Goal: Task Accomplishment & Management: Complete application form

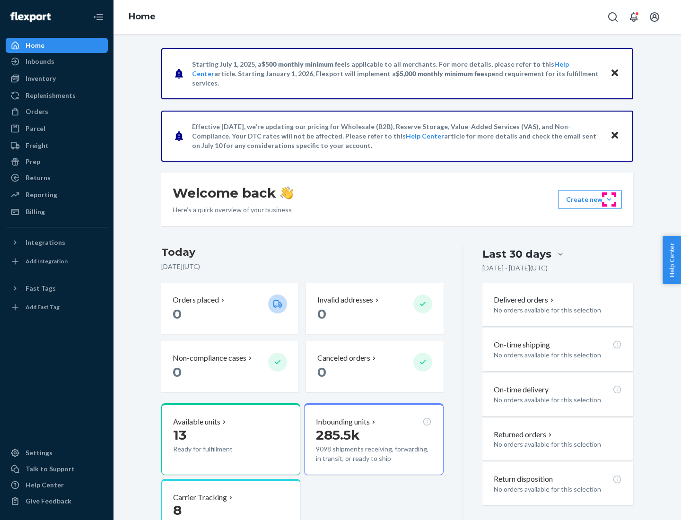
click at [609, 200] on button "Create new Create new inbound Create new order Create new product" at bounding box center [590, 199] width 64 height 19
click at [57, 61] on div "Inbounds" at bounding box center [57, 61] width 100 height 13
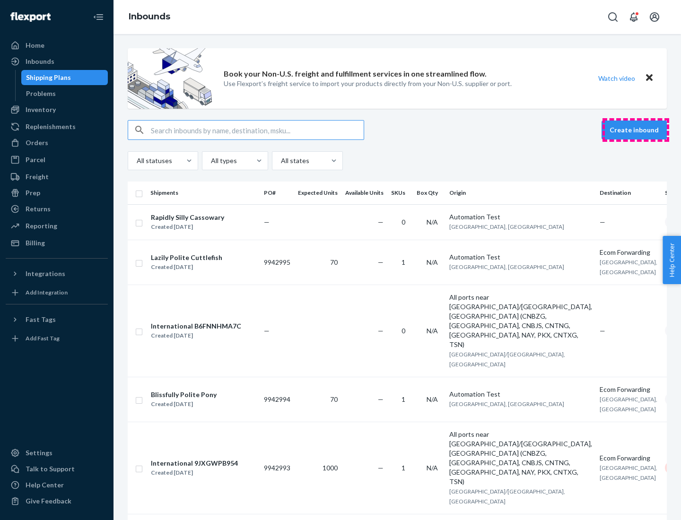
click at [636, 130] on button "Create inbound" at bounding box center [634, 130] width 65 height 19
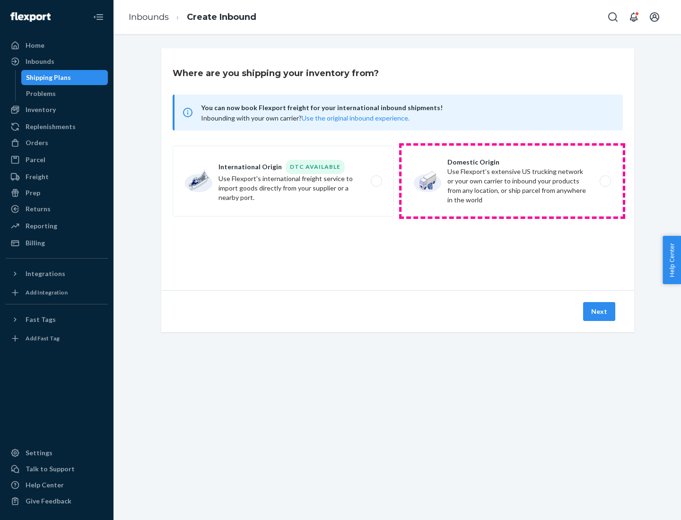
click at [512, 181] on label "Domestic Origin Use Flexport’s extensive US trucking network or your own carrie…" at bounding box center [511, 181] width 221 height 71
click at [605, 181] on input "Domestic Origin Use Flexport’s extensive US trucking network or your own carrie…" at bounding box center [608, 181] width 6 height 6
radio input "true"
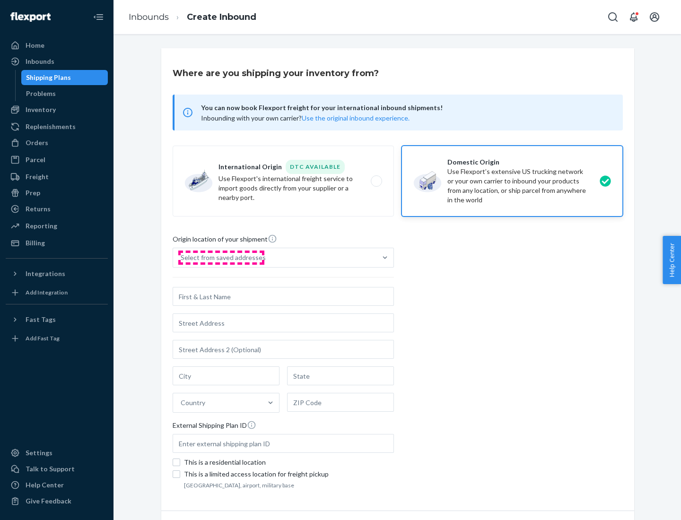
click at [221, 258] on div "Select from saved addresses" at bounding box center [223, 257] width 85 height 9
click at [182, 258] on input "Select from saved addresses" at bounding box center [181, 257] width 1 height 9
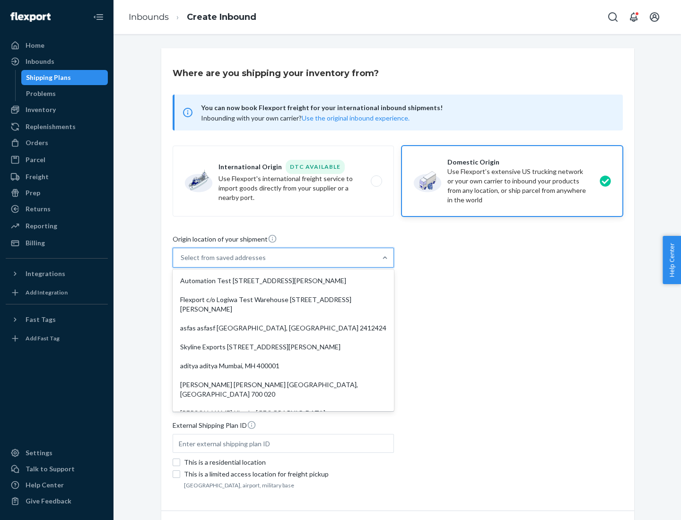
scroll to position [4, 0]
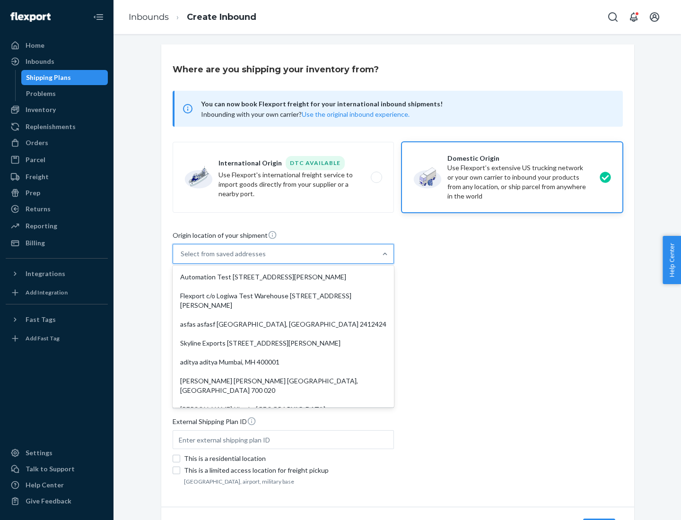
click at [283, 277] on div "Automation Test [STREET_ADDRESS][PERSON_NAME]" at bounding box center [283, 277] width 218 height 19
click at [182, 259] on input "option Automation Test [STREET_ADDRESS][PERSON_NAME]. 9 results available. Use …" at bounding box center [181, 253] width 1 height 9
type input "Automation Test"
type input "9th Floor"
type input "[GEOGRAPHIC_DATA]"
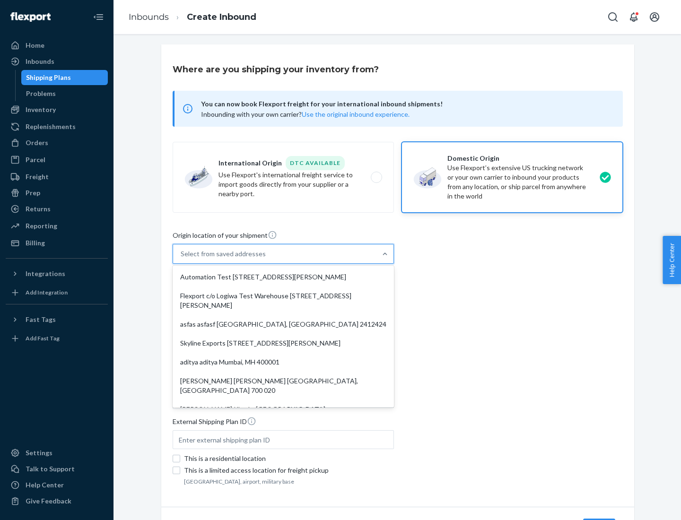
type input "CA"
type input "94104"
type input "[STREET_ADDRESS][PERSON_NAME]"
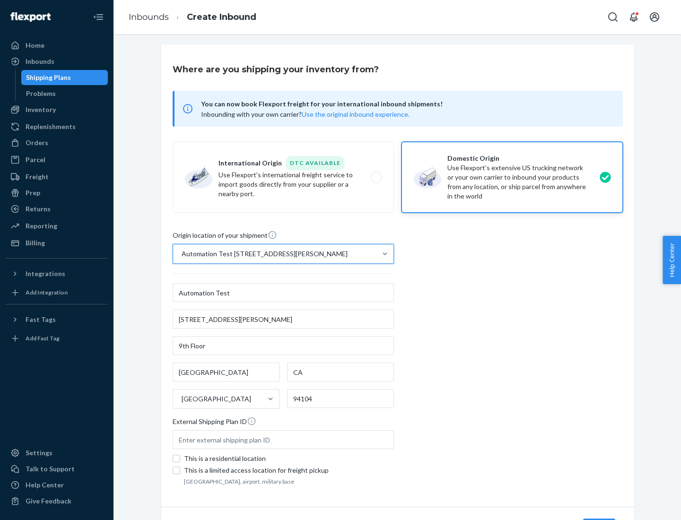
scroll to position [55, 0]
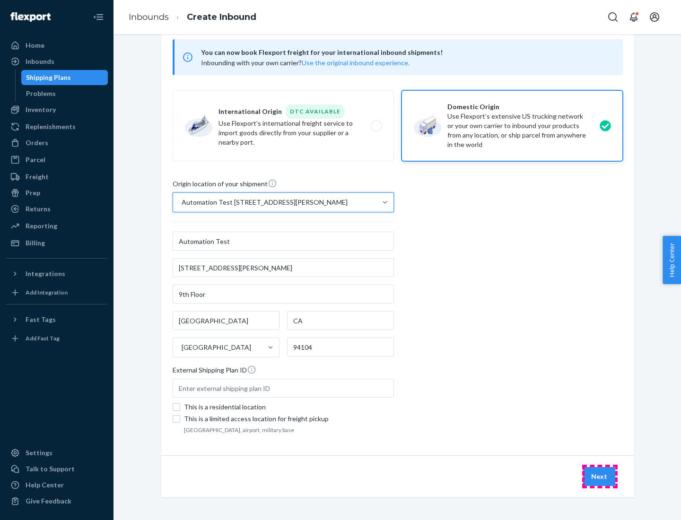
click at [600, 477] on button "Next" at bounding box center [599, 476] width 32 height 19
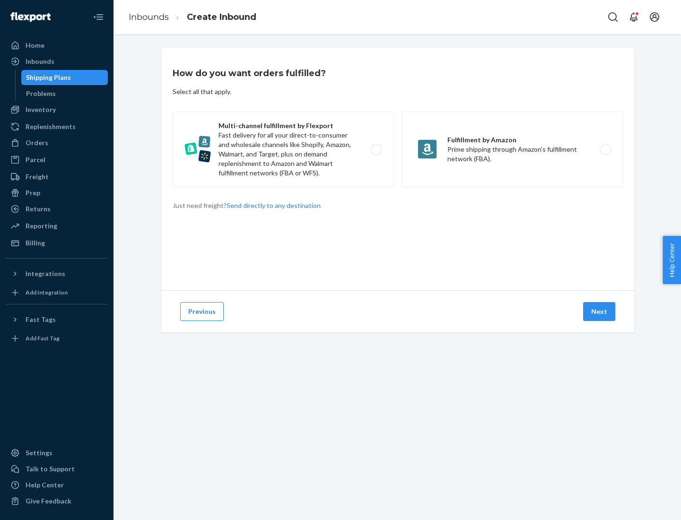
click at [283, 149] on label "Multi-channel fulfillment by Flexport Fast delivery for all your direct-to-cons…" at bounding box center [283, 150] width 221 height 76
click at [376, 149] on input "Multi-channel fulfillment by Flexport Fast delivery for all your direct-to-cons…" at bounding box center [379, 150] width 6 height 6
radio input "true"
click at [600, 312] on button "Next" at bounding box center [599, 311] width 32 height 19
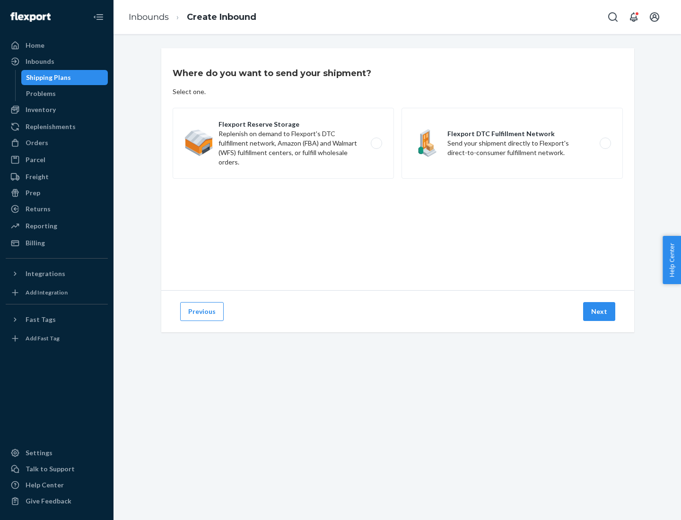
click at [512, 143] on label "Flexport DTC Fulfillment Network Send your shipment directly to Flexport's dire…" at bounding box center [511, 143] width 221 height 71
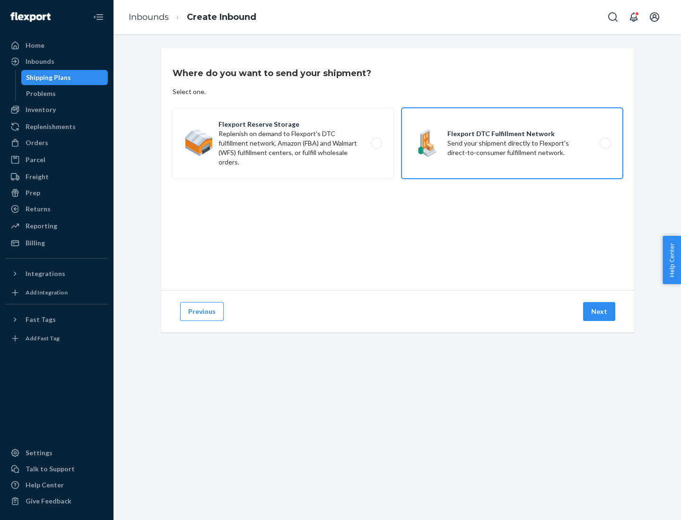
click at [605, 143] on input "Flexport DTC Fulfillment Network Send your shipment directly to Flexport's dire…" at bounding box center [608, 143] width 6 height 6
radio input "true"
click at [600, 312] on button "Next" at bounding box center [599, 311] width 32 height 19
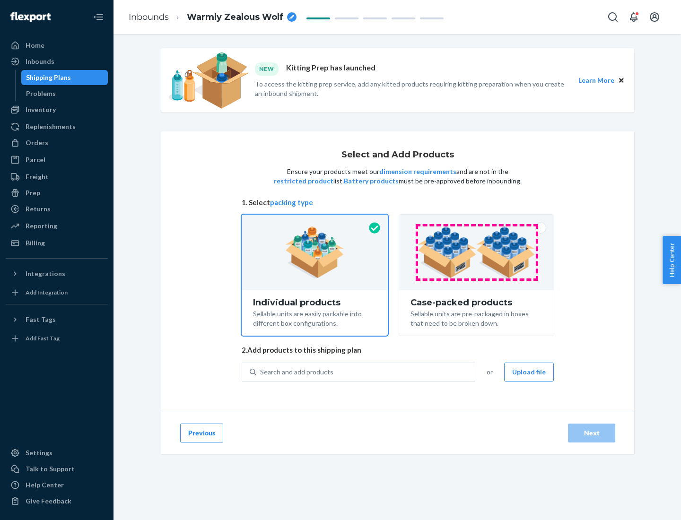
click at [477, 253] on img at bounding box center [477, 253] width 118 height 52
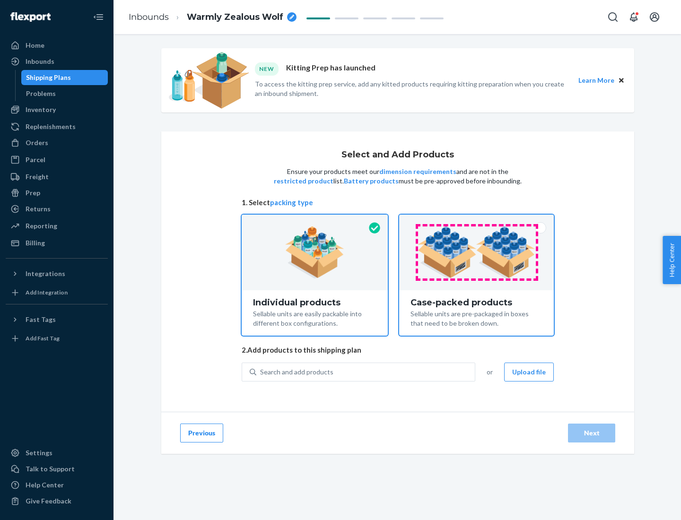
click at [477, 221] on input "Case-packed products Sellable units are pre-packaged in boxes that need to be b…" at bounding box center [476, 218] width 6 height 6
radio input "true"
radio input "false"
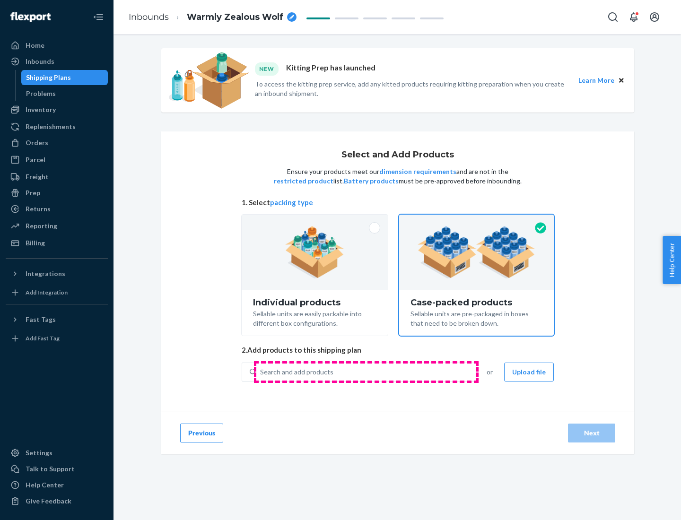
click at [366, 372] on div "Search and add products" at bounding box center [365, 372] width 218 height 17
click at [261, 372] on input "Search and add products" at bounding box center [260, 371] width 1 height 9
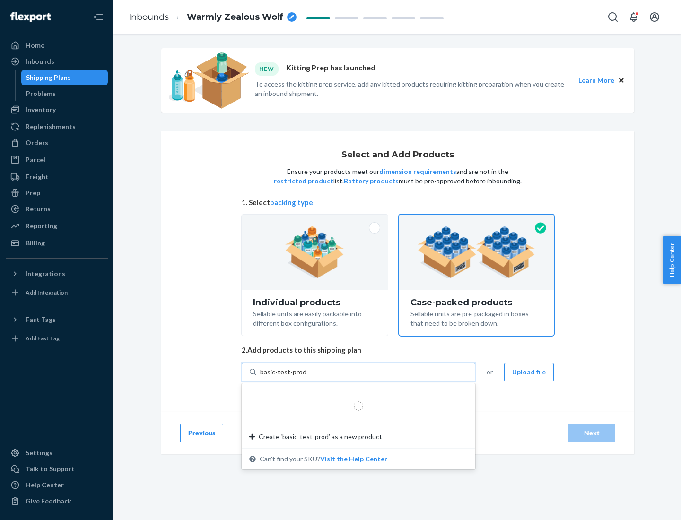
type input "basic-test-product-1"
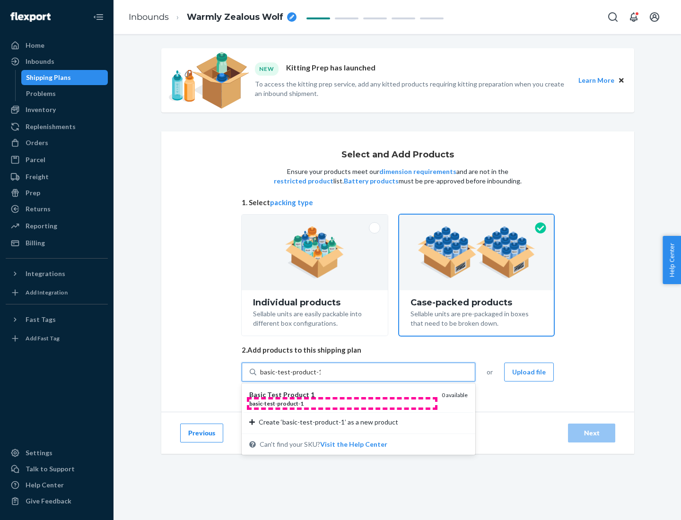
click at [342, 403] on div "basic - test - product - 1" at bounding box center [341, 404] width 185 height 8
click at [321, 377] on input "basic-test-product-1" at bounding box center [290, 371] width 61 height 9
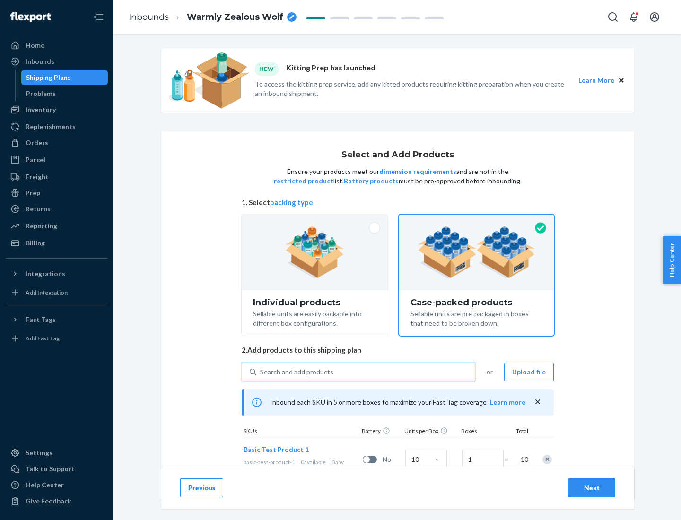
scroll to position [34, 0]
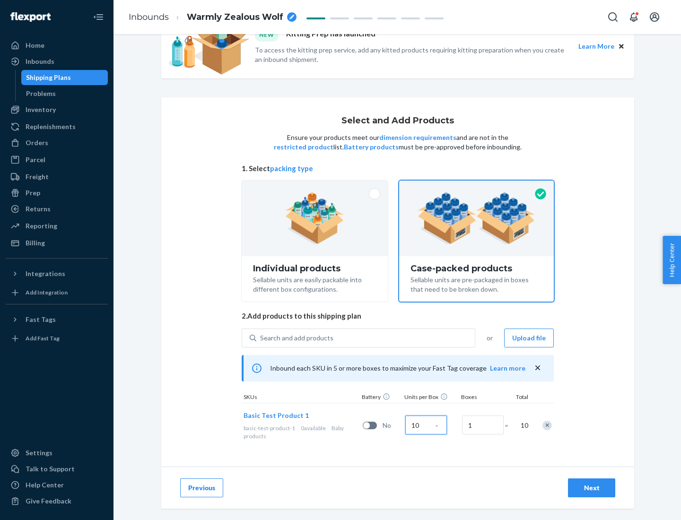
type input "10"
type input "7"
click at [592, 488] on div "Next" at bounding box center [591, 487] width 31 height 9
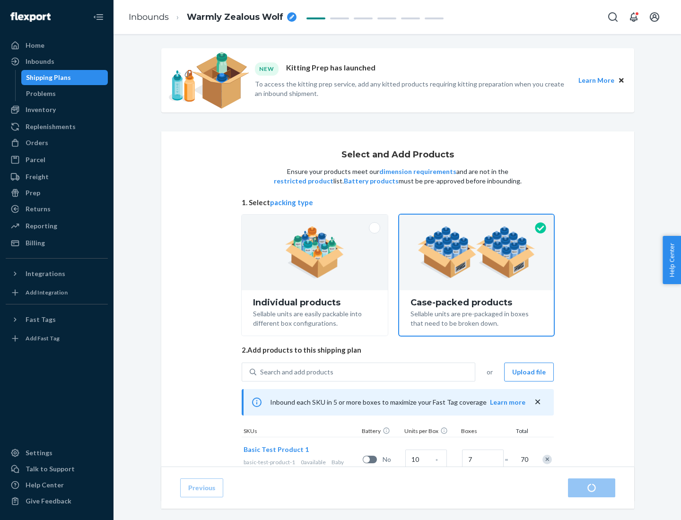
radio input "true"
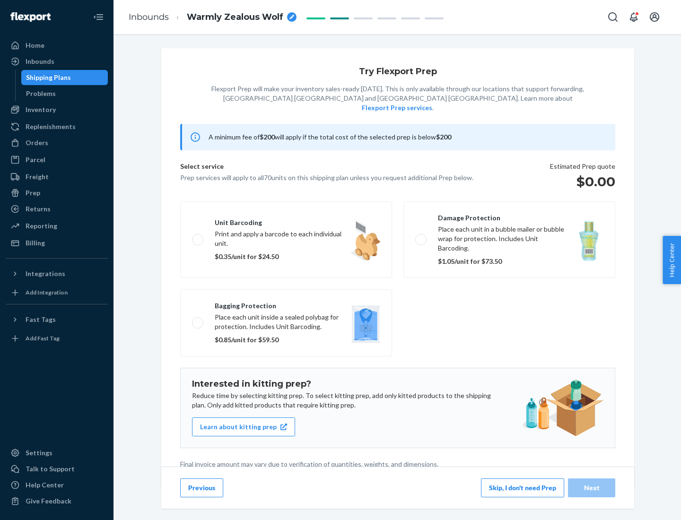
scroll to position [2, 0]
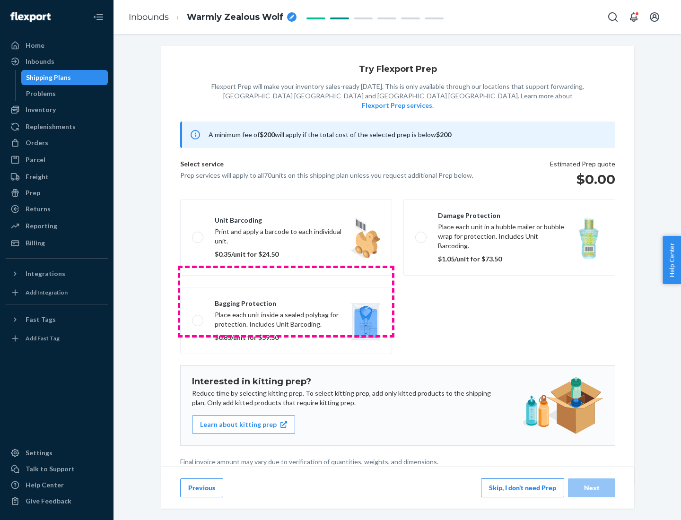
click at [286, 301] on label "Bagging protection Place each unit inside a sealed polybag for protection. Incl…" at bounding box center [286, 320] width 212 height 67
click at [198, 317] on input "Bagging protection Place each unit inside a sealed polybag for protection. Incl…" at bounding box center [195, 320] width 6 height 6
checkbox input "true"
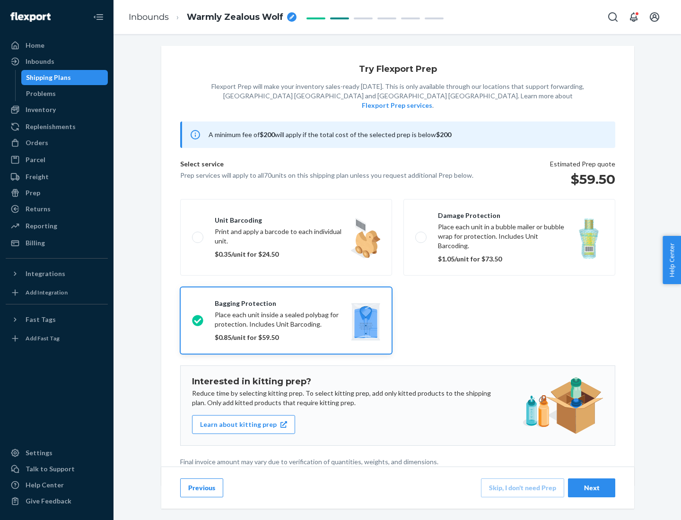
click at [592, 488] on div "Next" at bounding box center [591, 487] width 31 height 9
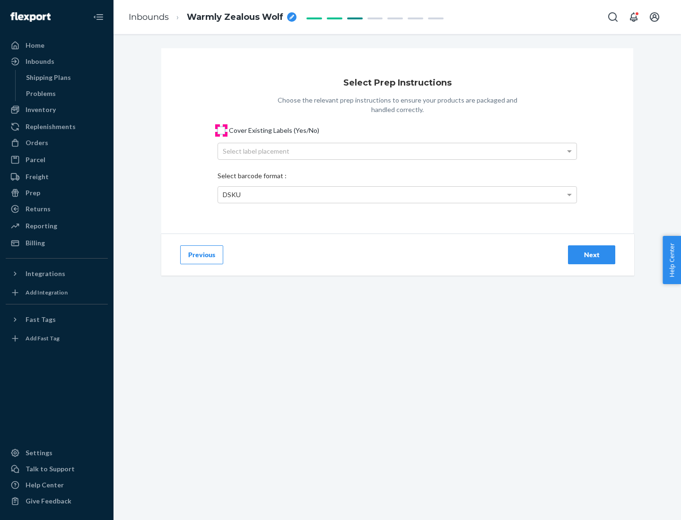
click at [221, 130] on input "Cover Existing Labels (Yes/No)" at bounding box center [222, 131] width 8 height 8
checkbox input "true"
click at [397, 151] on div "Select label placement" at bounding box center [397, 151] width 358 height 16
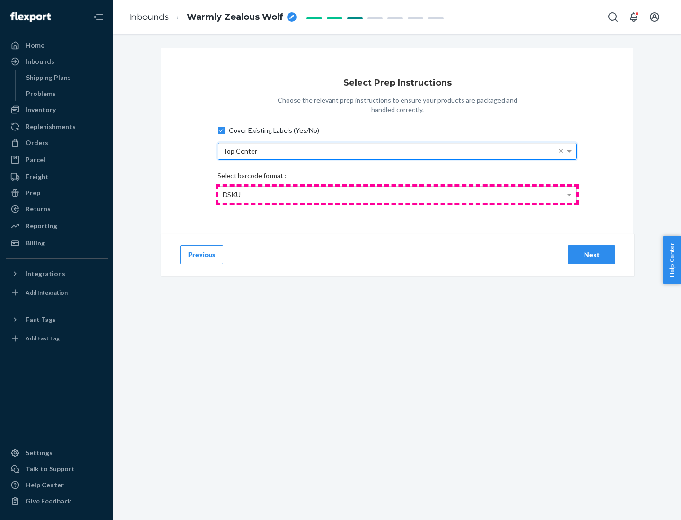
click at [397, 194] on div "DSKU" at bounding box center [397, 195] width 358 height 16
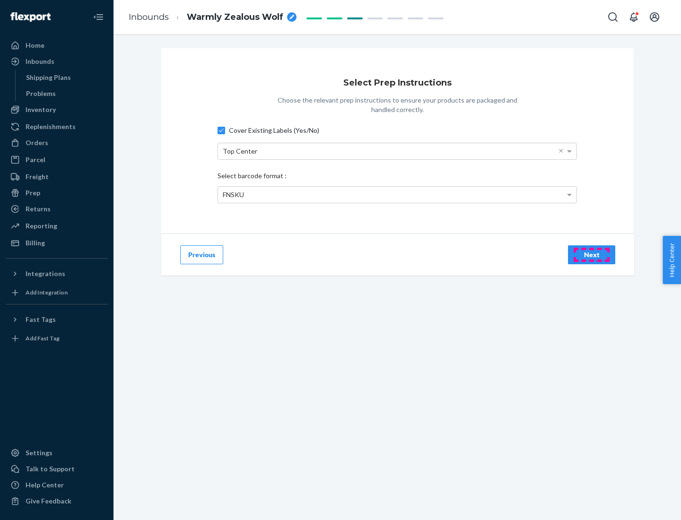
click at [592, 254] on div "Next" at bounding box center [591, 254] width 31 height 9
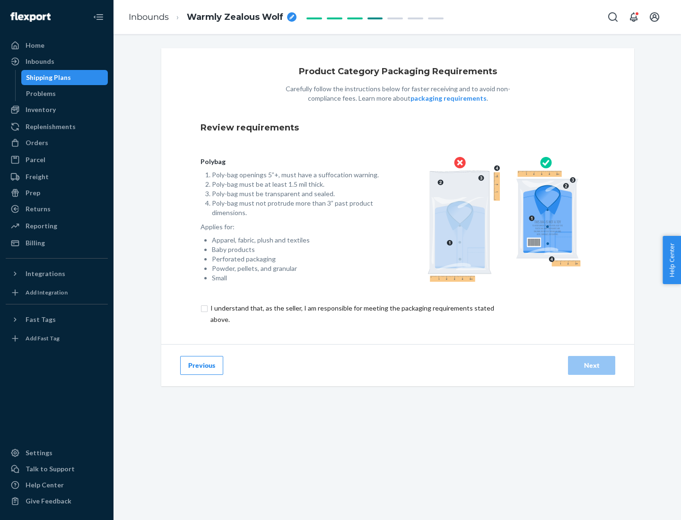
click at [351, 314] on input "checkbox" at bounding box center [358, 314] width 314 height 23
checkbox input "true"
click at [592, 365] on div "Next" at bounding box center [591, 365] width 31 height 9
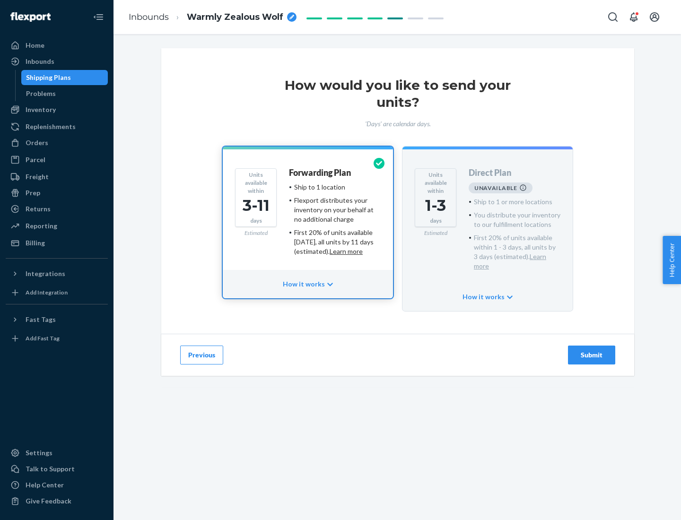
click at [321, 173] on h4 "Forwarding Plan" at bounding box center [320, 172] width 62 height 9
click at [592, 350] on div "Submit" at bounding box center [591, 354] width 31 height 9
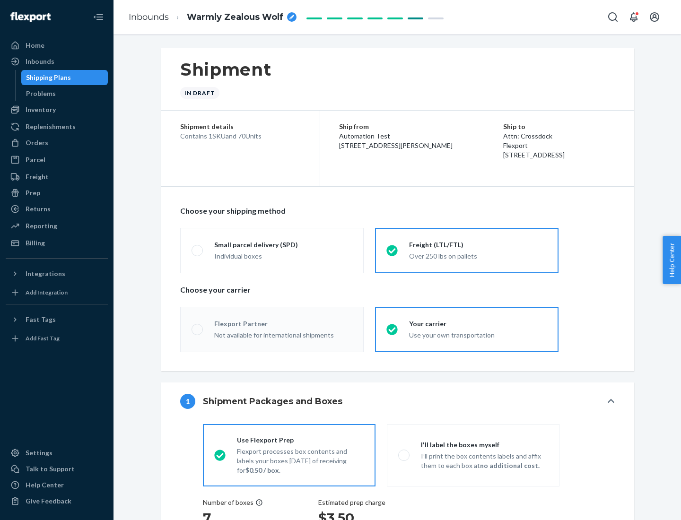
radio input "true"
radio input "false"
radio input "true"
radio input "false"
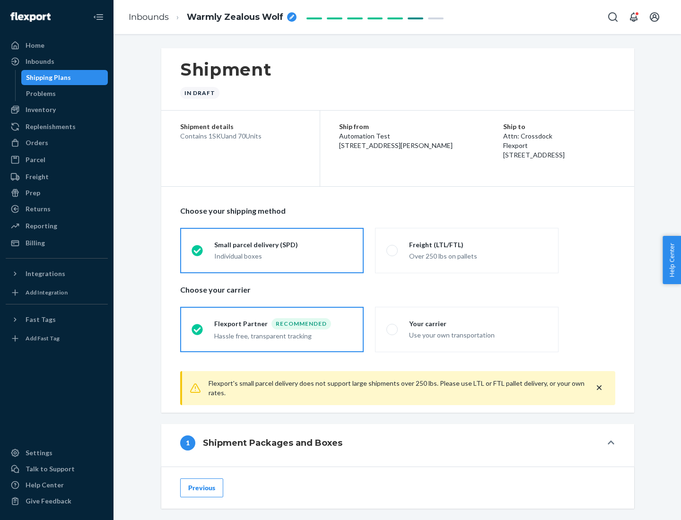
click at [467, 250] on div "Over 250 lbs on pallets" at bounding box center [478, 255] width 138 height 11
click at [392, 250] on input "Freight (LTL/FTL) Over 250 lbs on pallets" at bounding box center [389, 250] width 6 height 6
radio input "true"
radio input "false"
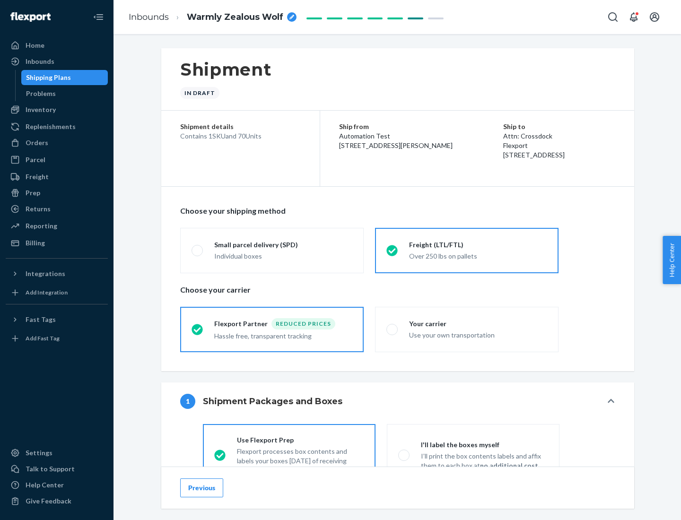
scroll to position [52, 0]
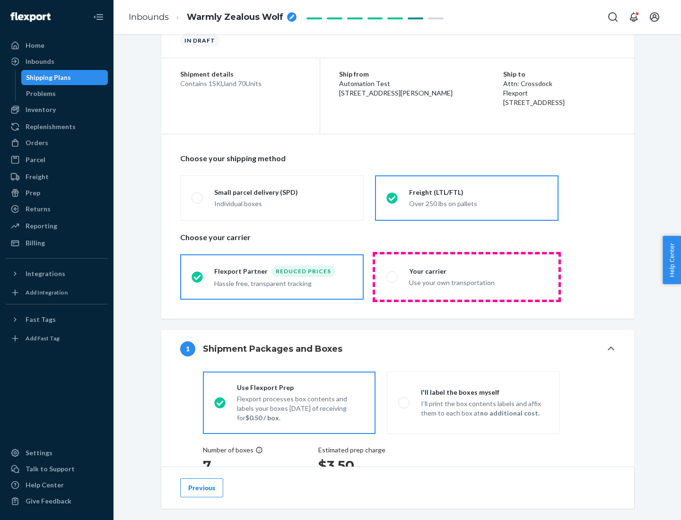
click at [467, 277] on div "Use your own transportation" at bounding box center [478, 281] width 138 height 11
click at [392, 277] on input "Your carrier Use your own transportation" at bounding box center [389, 277] width 6 height 6
radio input "true"
radio input "false"
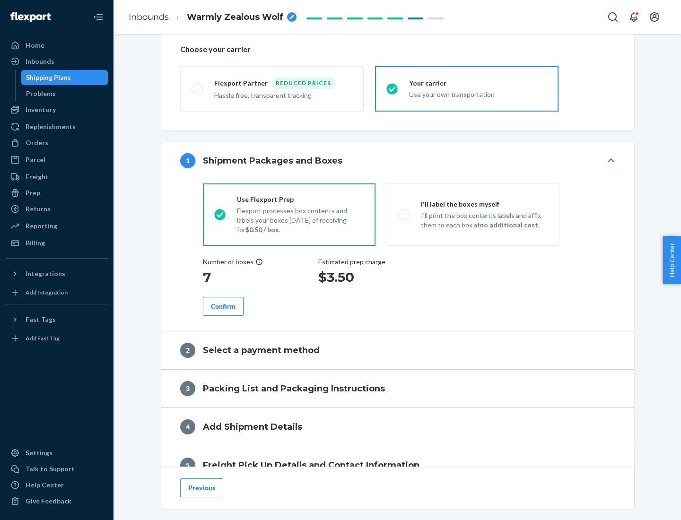
scroll to position [178, 0]
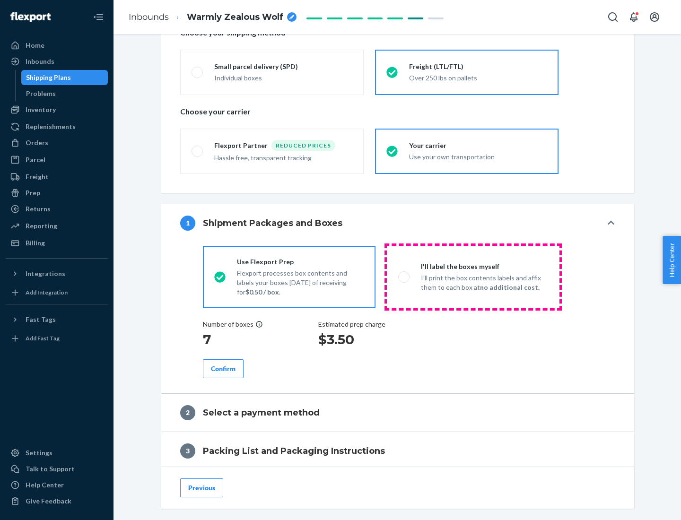
click at [473, 277] on p "I’ll print the box contents labels and affix them to each box at no additional …" at bounding box center [484, 282] width 127 height 19
click at [404, 277] on input "I'll label the boxes myself I’ll print the box contents labels and affix them t…" at bounding box center [401, 277] width 6 height 6
radio input "true"
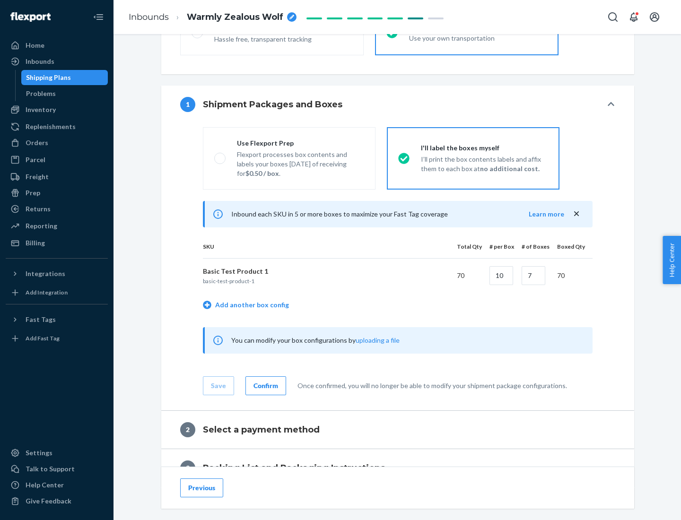
scroll to position [163, 0]
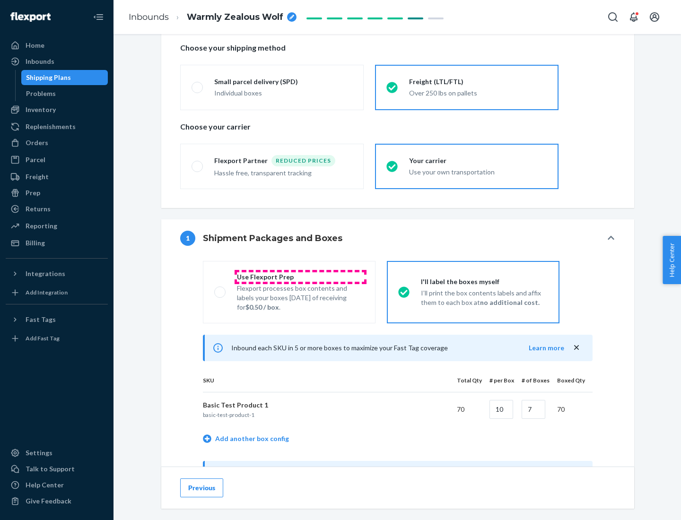
click at [300, 277] on div "Use Flexport Prep" at bounding box center [300, 276] width 127 height 9
click at [220, 289] on input "Use Flexport Prep Flexport processes box contents and labels your boxes [DATE] …" at bounding box center [217, 292] width 6 height 6
radio input "true"
radio input "false"
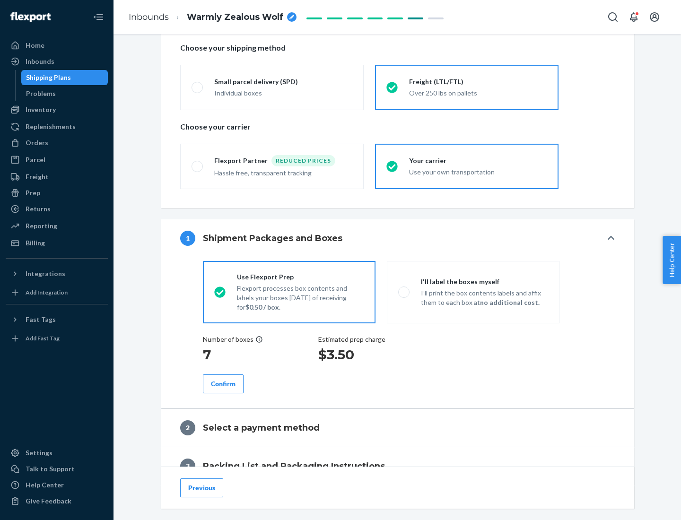
scroll to position [270, 0]
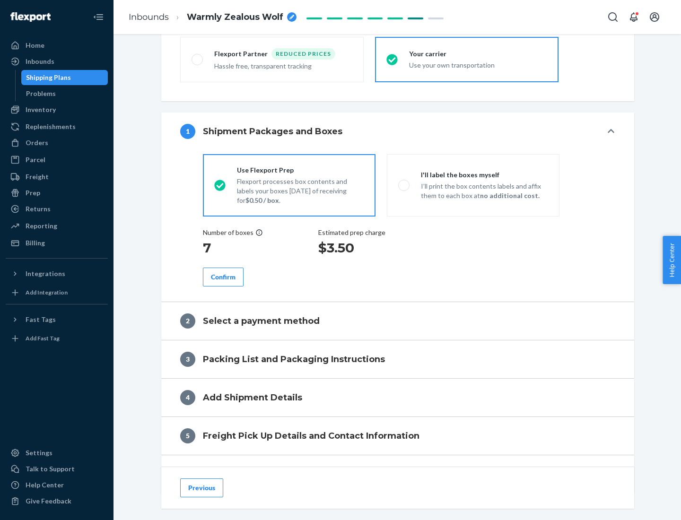
click at [223, 277] on div "Confirm" at bounding box center [223, 276] width 25 height 9
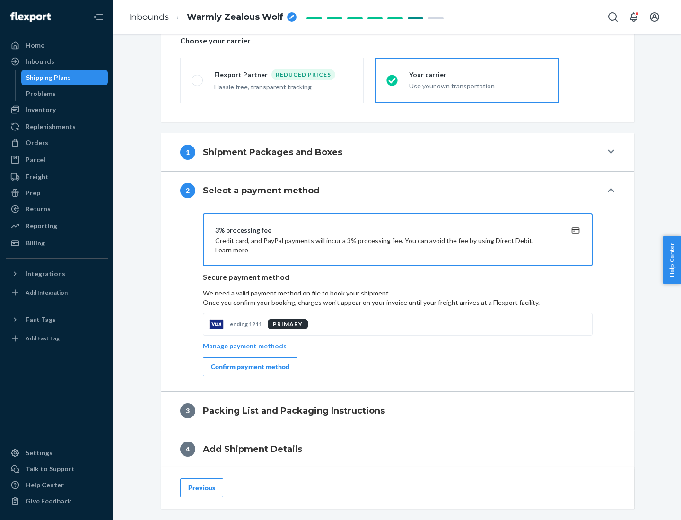
scroll to position [339, 0]
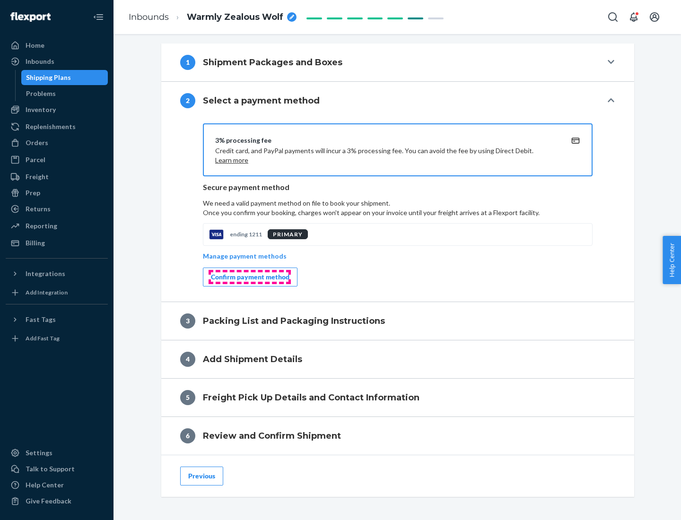
click at [249, 277] on div "Confirm payment method" at bounding box center [250, 276] width 78 height 9
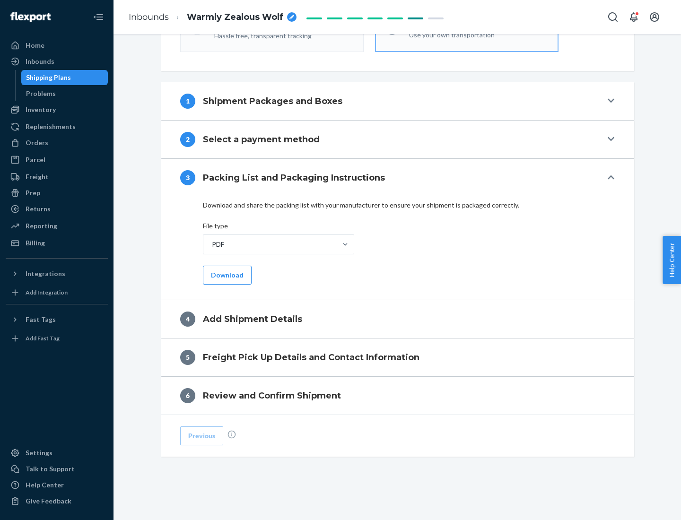
scroll to position [298, 0]
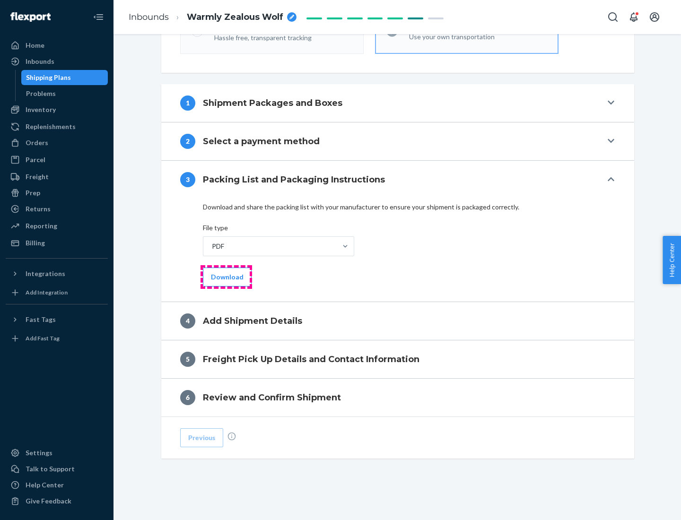
click at [226, 277] on button "Download" at bounding box center [227, 277] width 49 height 19
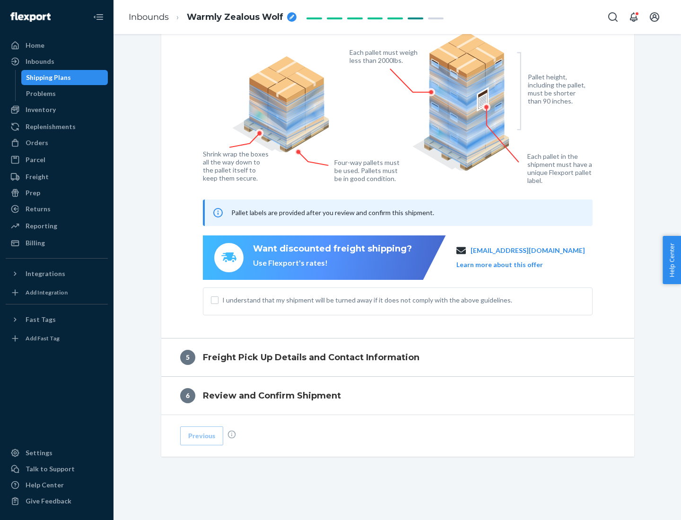
click at [398, 300] on span "I understand that my shipment will be turned away if it does not comply with th…" at bounding box center [403, 300] width 362 height 9
click at [218, 300] on input "I understand that my shipment will be turned away if it does not comply with th…" at bounding box center [215, 300] width 8 height 8
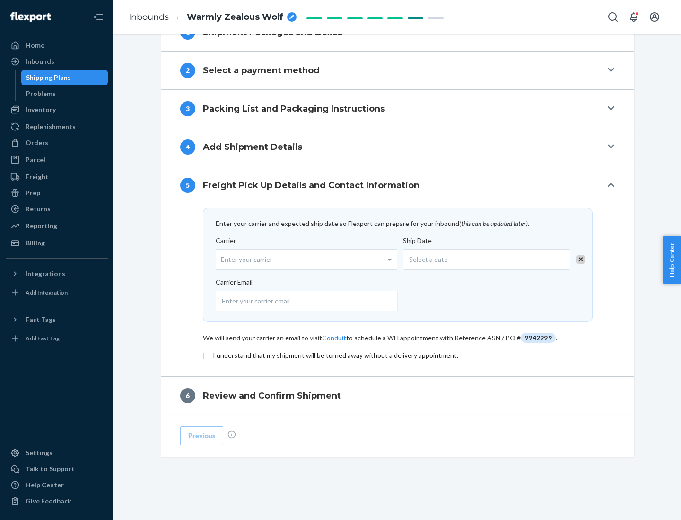
scroll to position [369, 0]
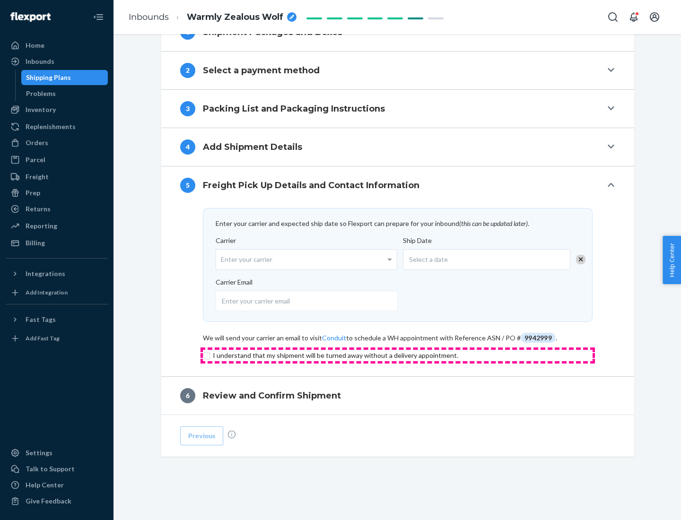
click at [398, 355] on input "checkbox" at bounding box center [398, 355] width 390 height 11
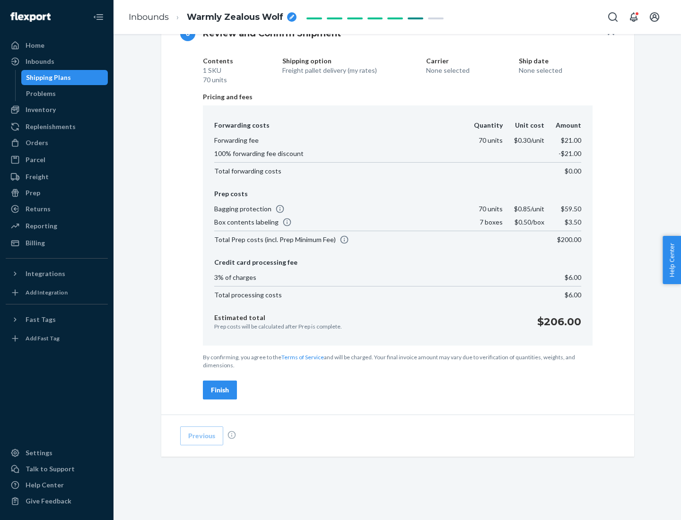
click at [220, 390] on div "Finish" at bounding box center [220, 389] width 18 height 9
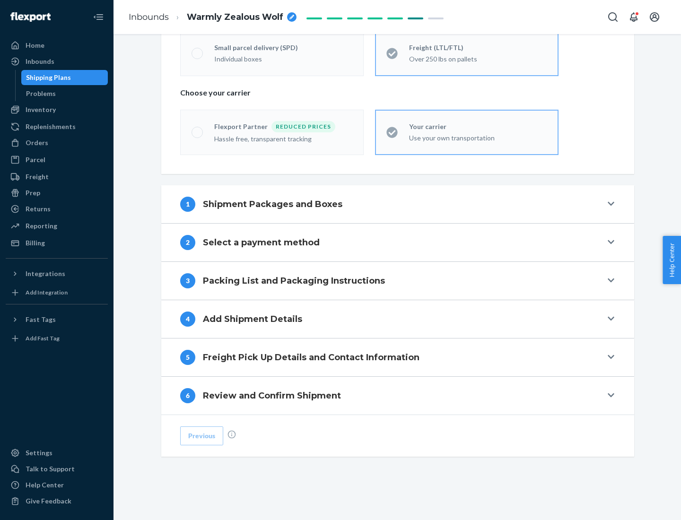
scroll to position [197, 0]
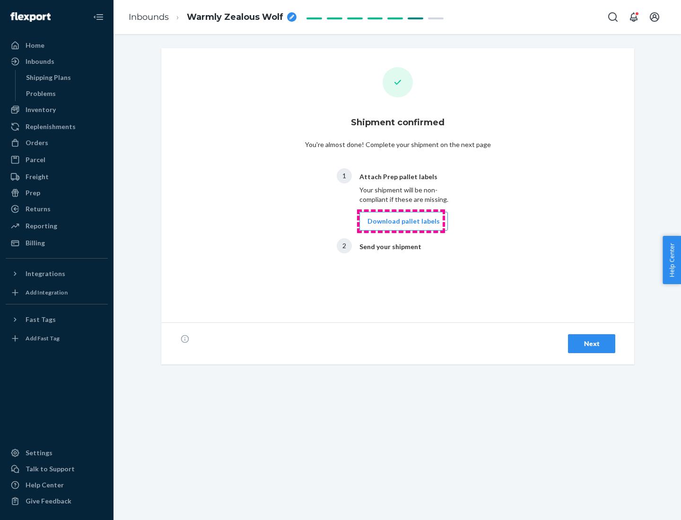
click at [401, 221] on button "Download pallet labels" at bounding box center [403, 221] width 88 height 19
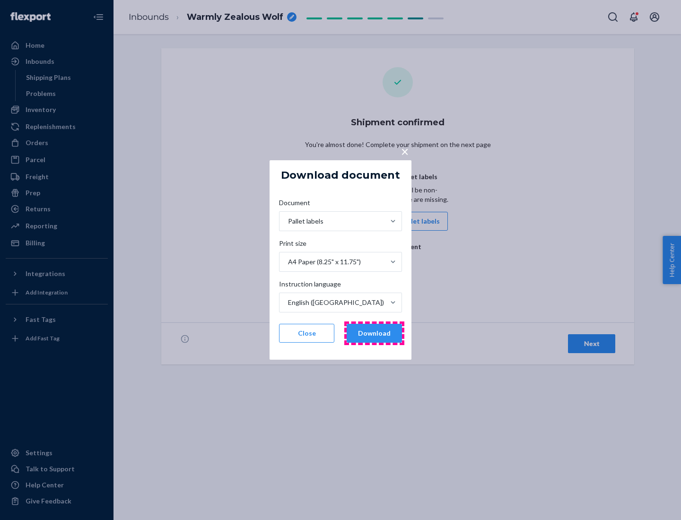
click at [374, 333] on button "Download" at bounding box center [374, 333] width 55 height 19
click at [404, 151] on span "×" at bounding box center [405, 151] width 8 height 16
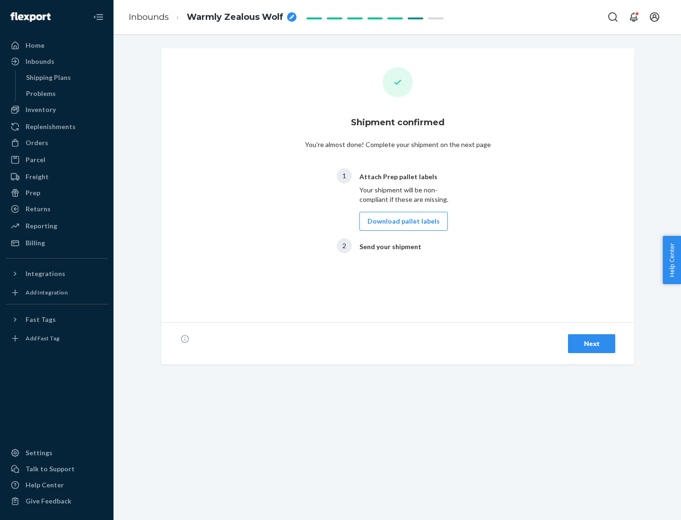
click at [592, 344] on div "Next" at bounding box center [591, 343] width 31 height 9
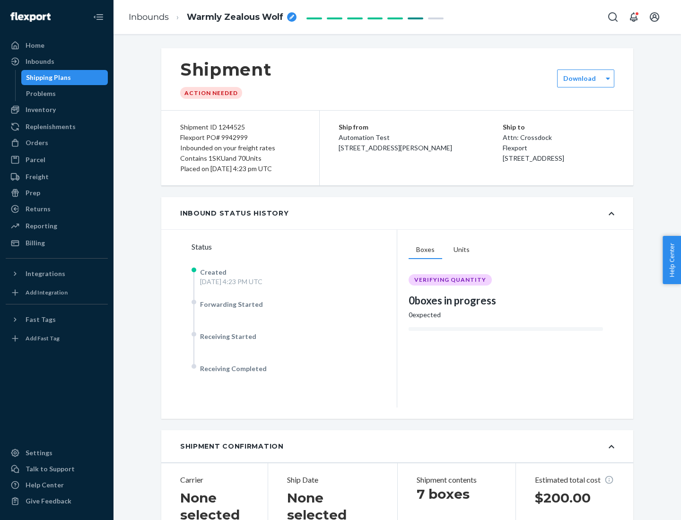
scroll to position [203, 0]
